Goal: Check status: Check status

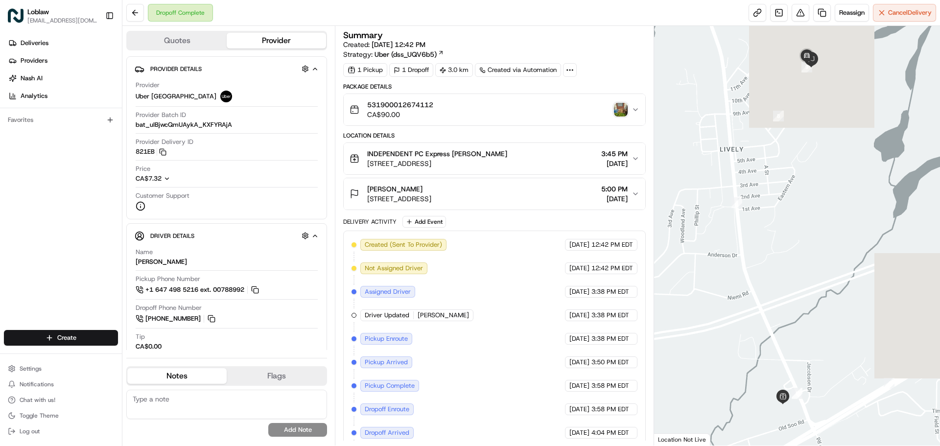
click at [622, 108] on img "button" at bounding box center [621, 110] width 14 height 14
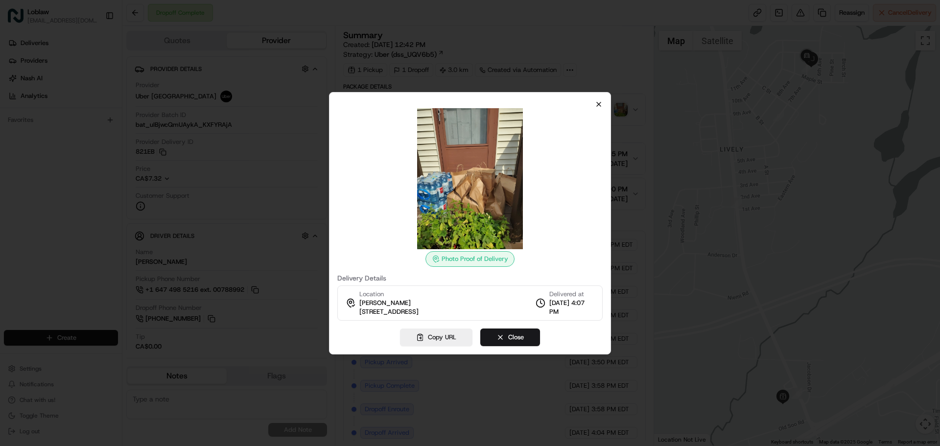
click at [600, 100] on div "Photo Proof of Delivery Delivery Details Location [PERSON_NAME] [STREET_ADDRESS…" at bounding box center [470, 223] width 282 height 262
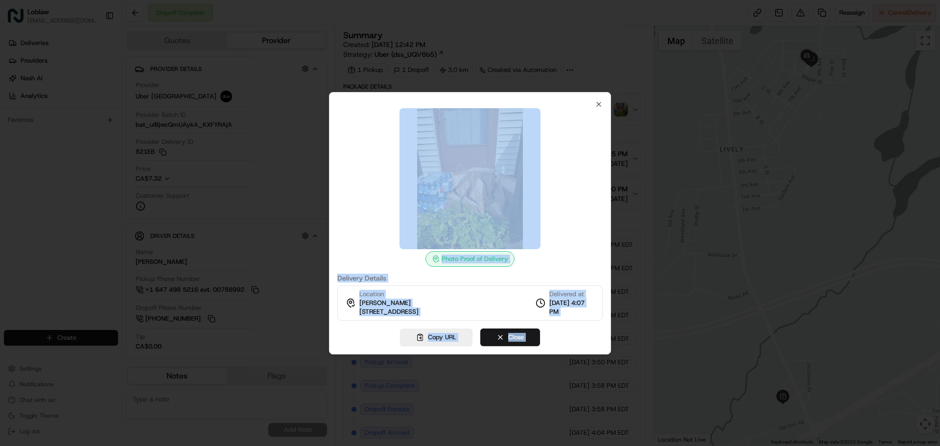
click at [594, 103] on div "Photo Proof of Delivery Delivery Details Location [PERSON_NAME] [STREET_ADDRESS…" at bounding box center [469, 210] width 265 height 220
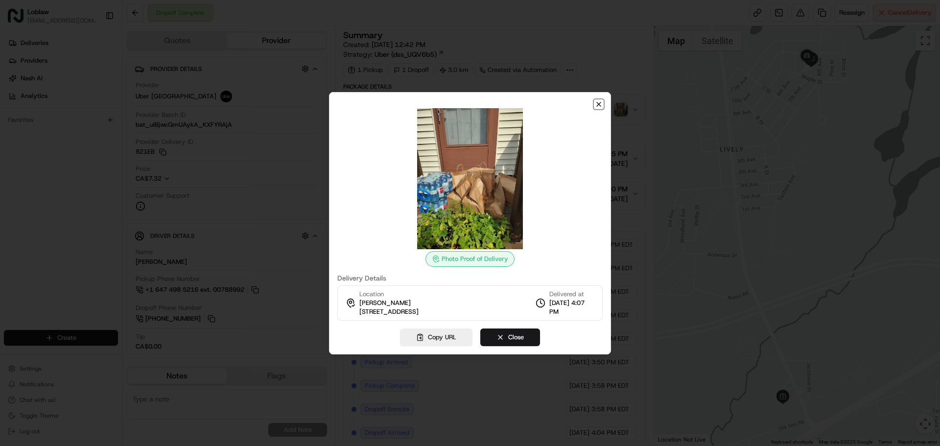
click at [602, 103] on icon "button" at bounding box center [599, 104] width 8 height 8
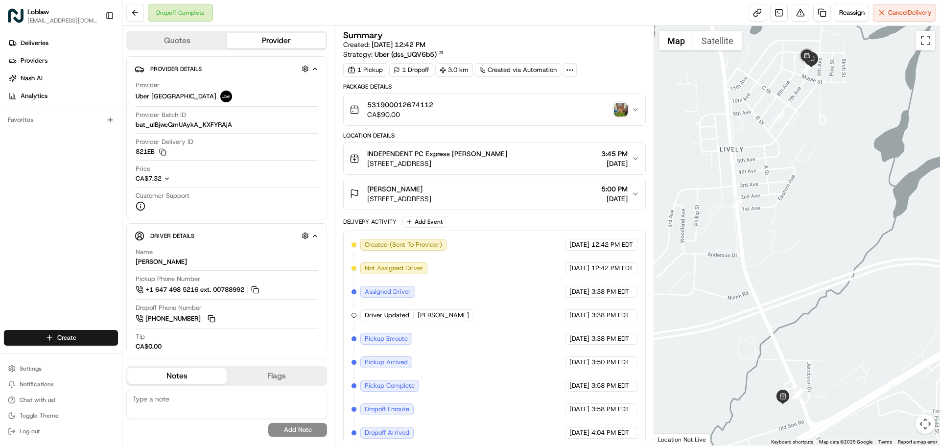
click at [623, 110] on img "button" at bounding box center [621, 110] width 14 height 14
click at [624, 111] on img "button" at bounding box center [621, 110] width 14 height 14
